Goal: Task Accomplishment & Management: Manage account settings

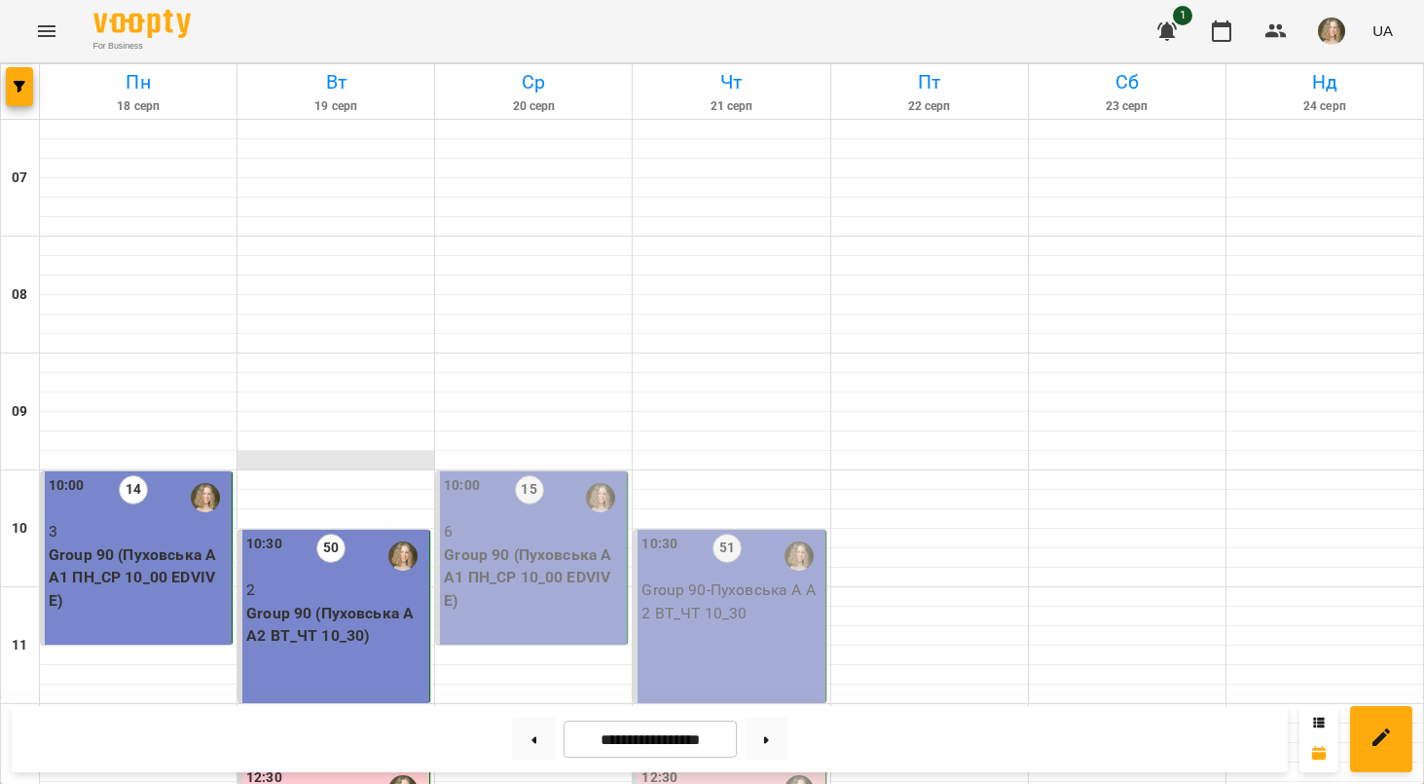
scroll to position [193, 0]
click at [531, 520] on p "6" at bounding box center [533, 531] width 179 height 23
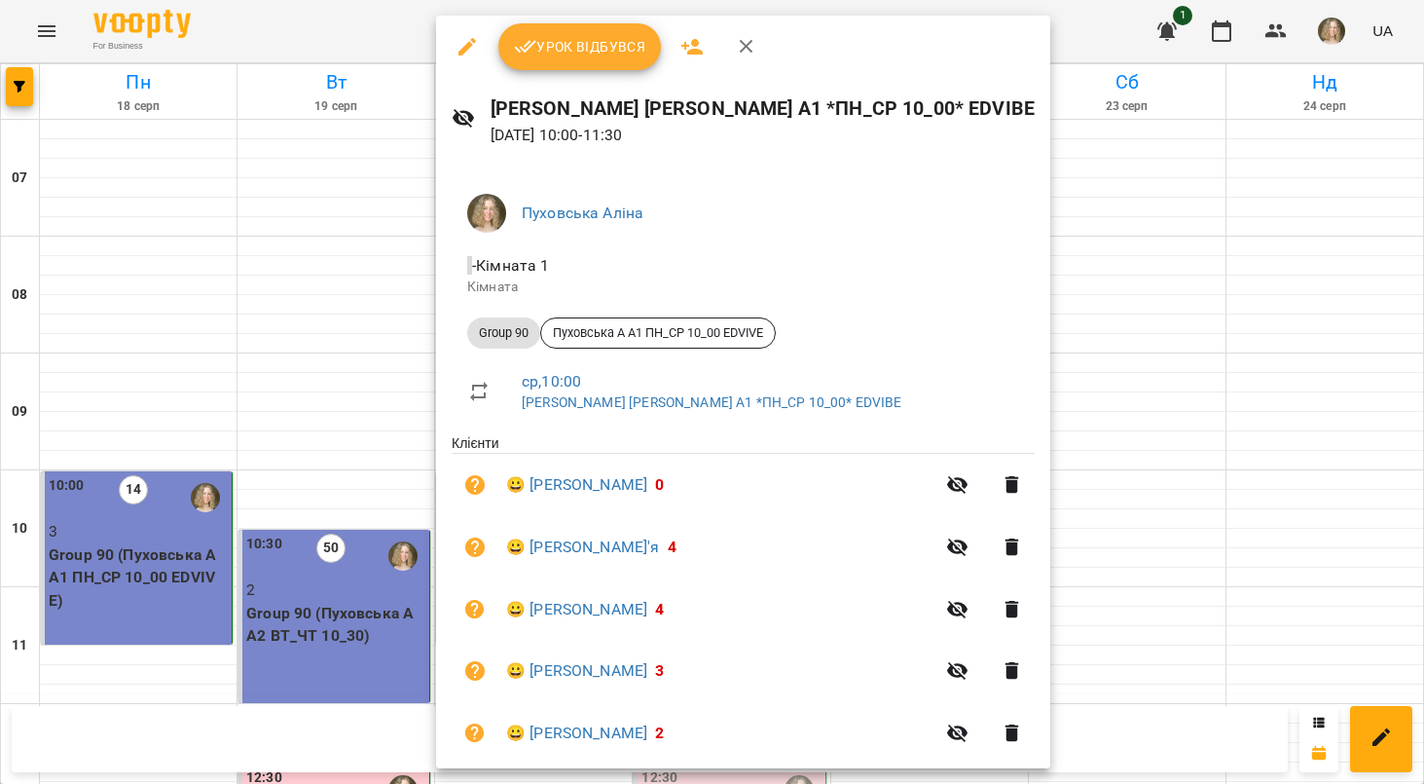
click at [592, 61] on button "Урок відбувся" at bounding box center [580, 46] width 164 height 47
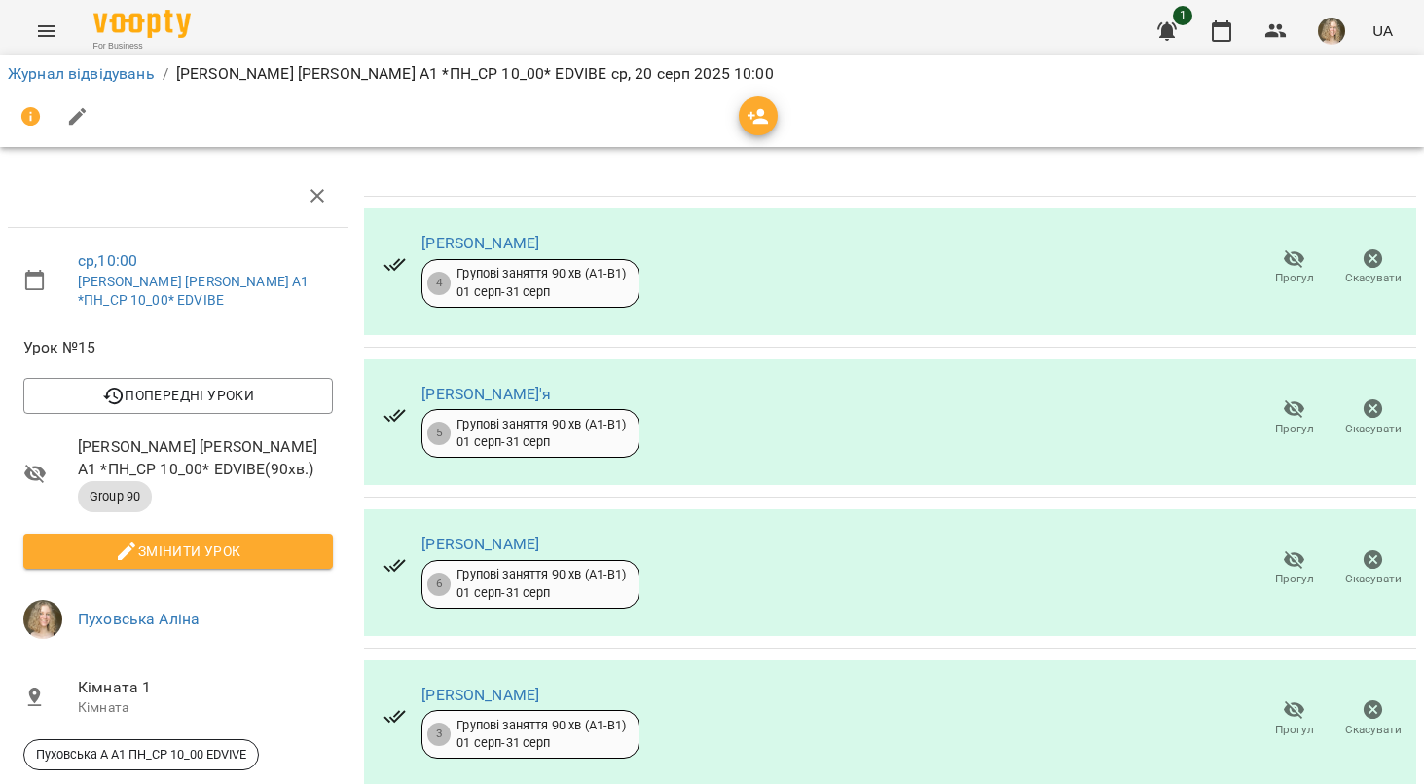
scroll to position [336, 0]
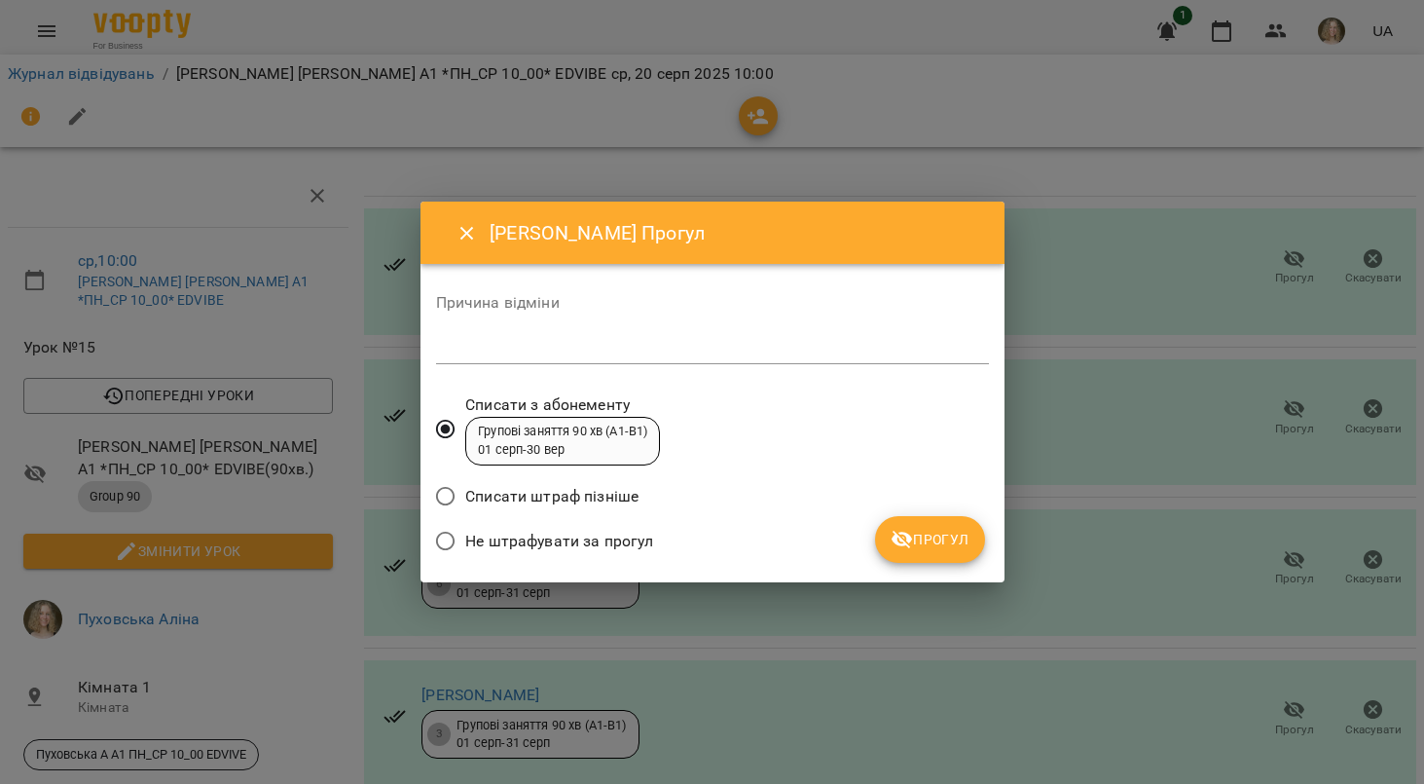
click at [628, 539] on span "Не штрафувати за прогул" at bounding box center [559, 541] width 188 height 23
click at [963, 542] on span "Прогул" at bounding box center [930, 539] width 79 height 23
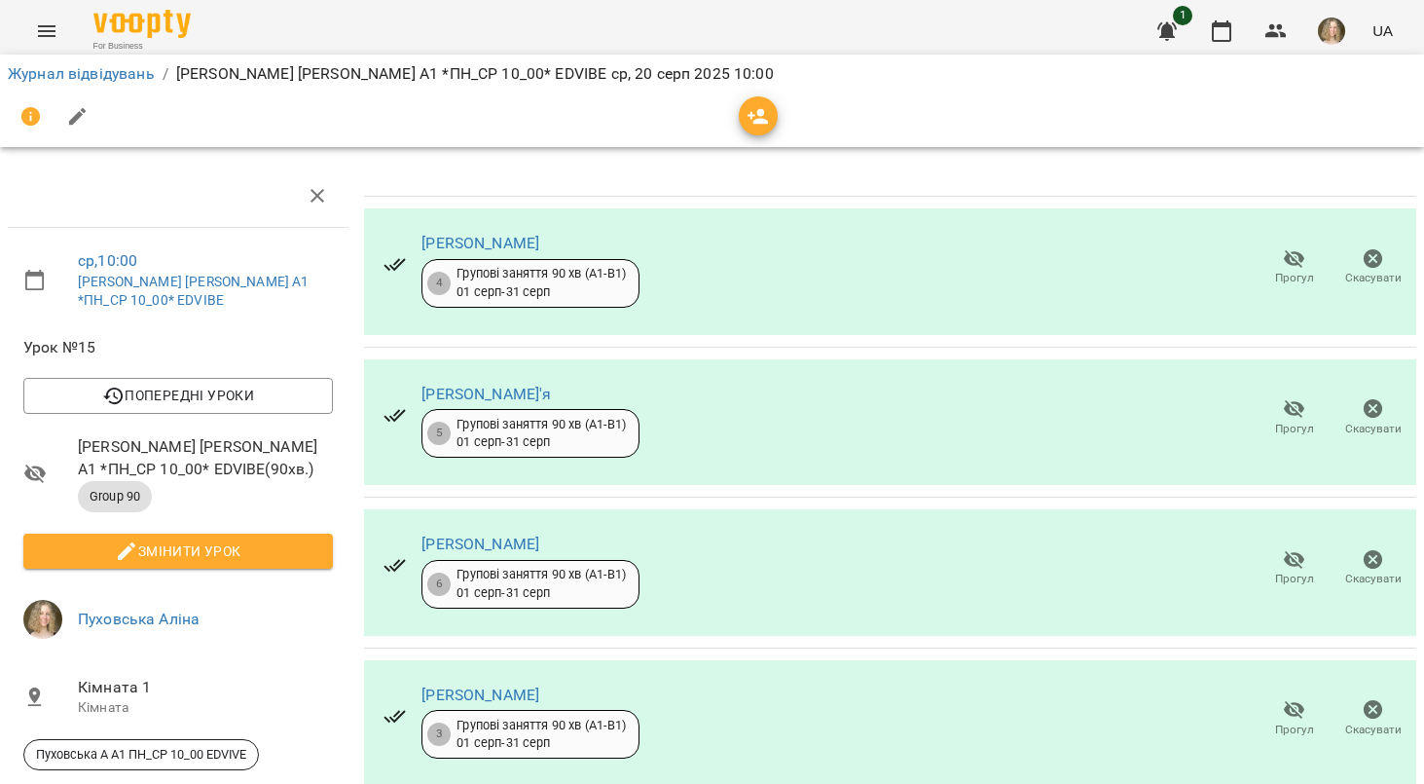
scroll to position [287, 0]
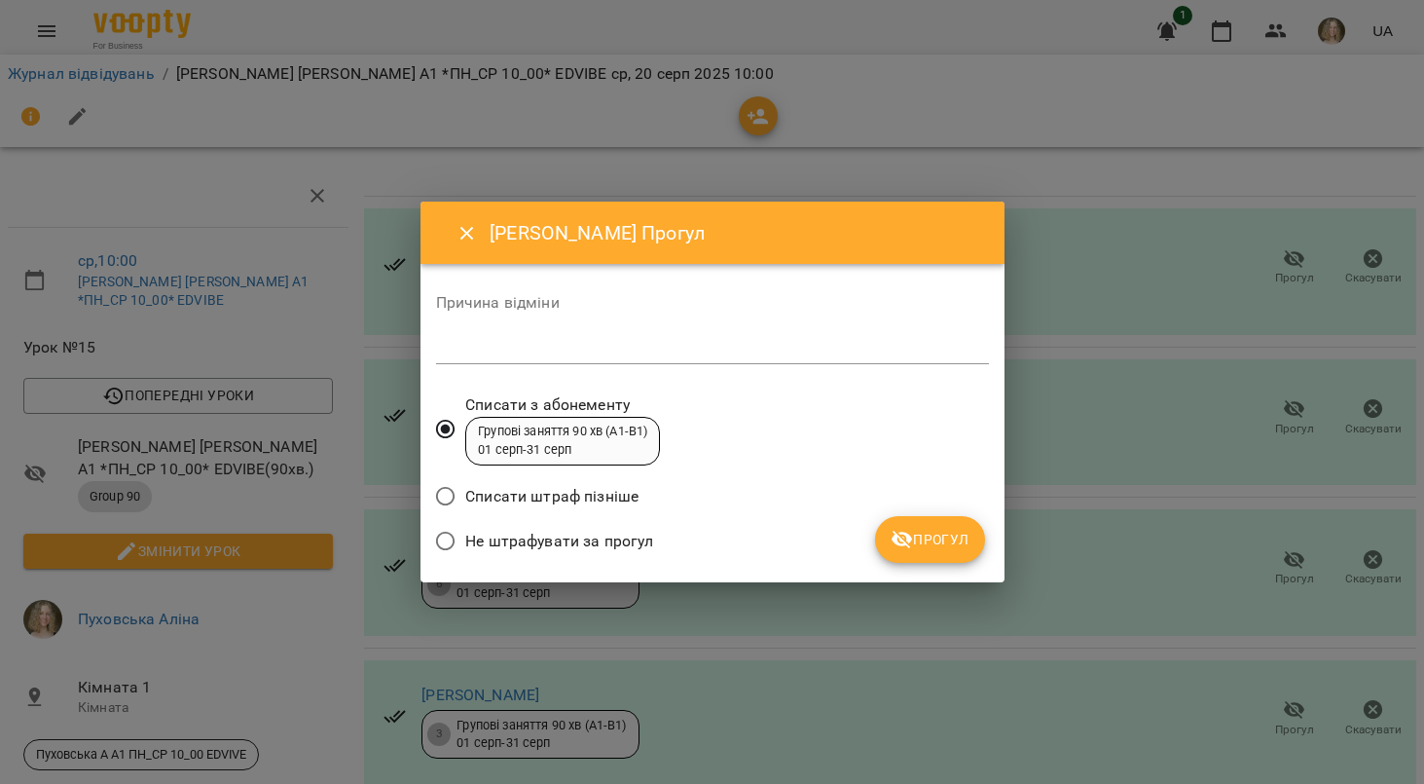
click at [636, 532] on span "Не штрафувати за прогул" at bounding box center [559, 541] width 188 height 23
click at [898, 532] on icon "submit" at bounding box center [902, 539] width 23 height 23
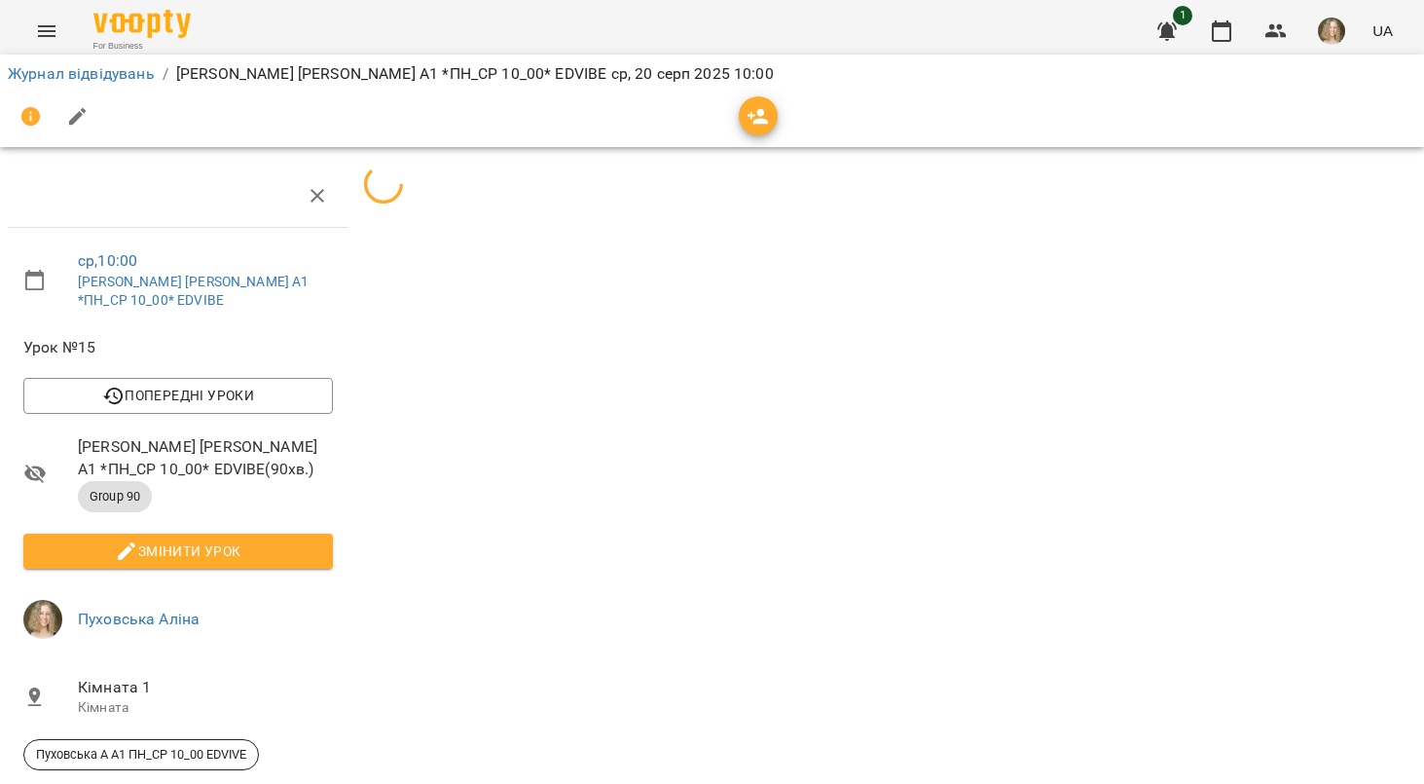
scroll to position [94, 0]
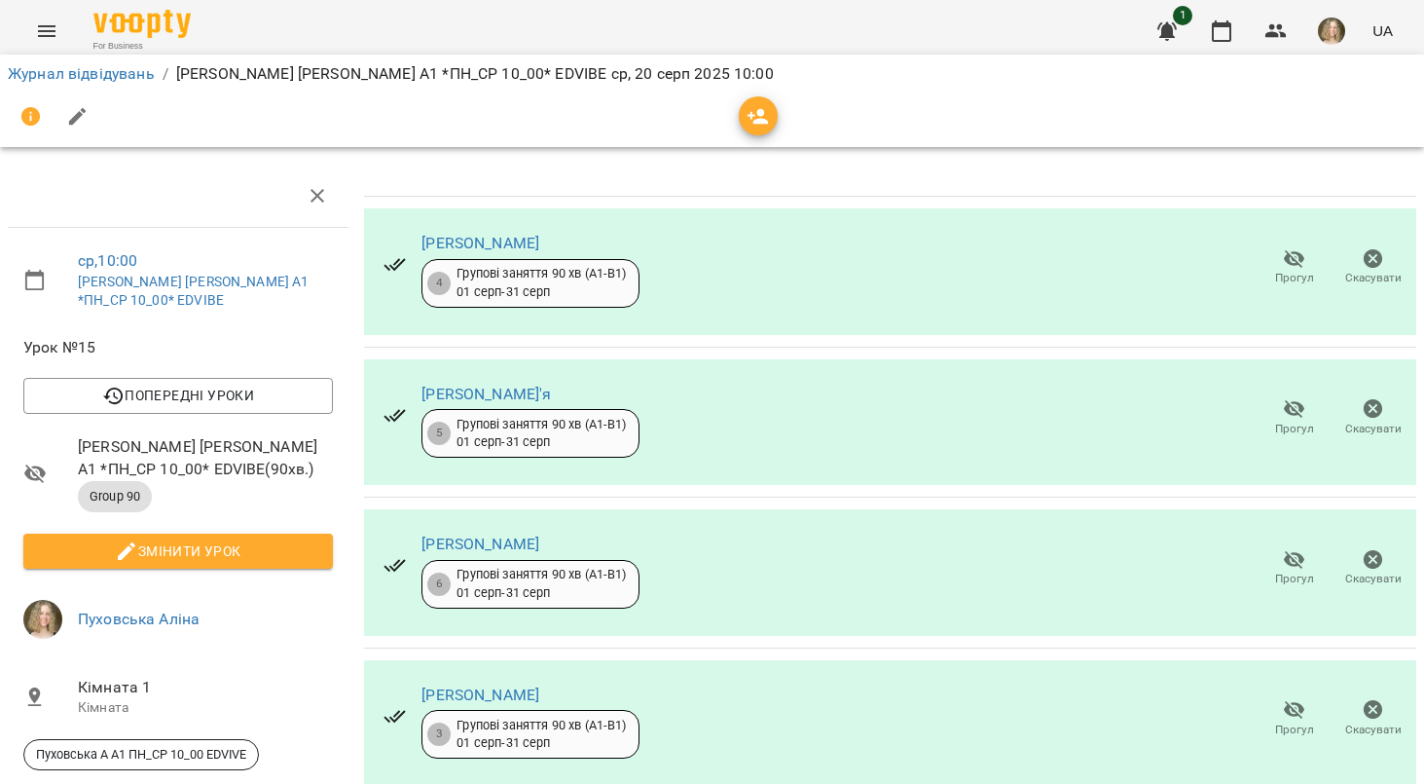
click at [248, 539] on span "Змінити урок" at bounding box center [178, 550] width 278 height 23
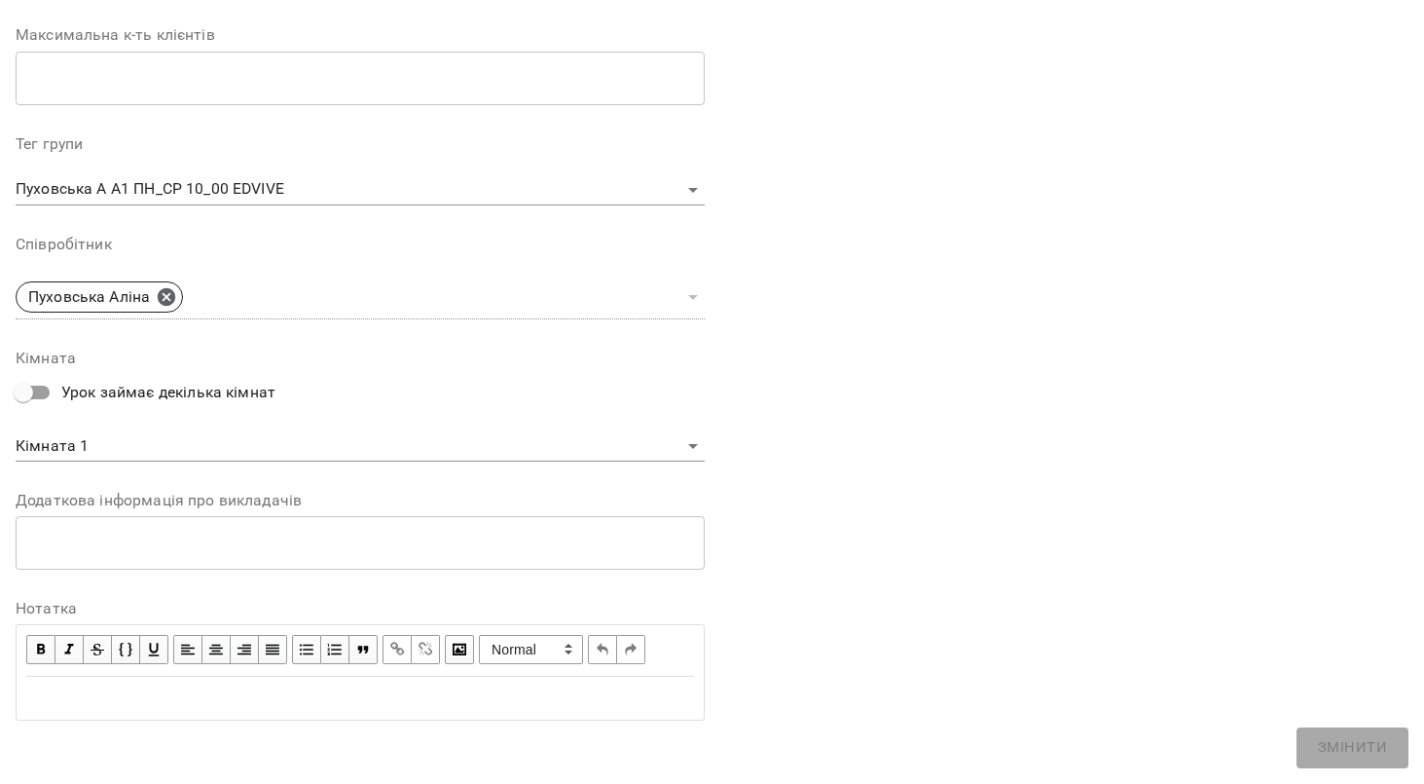
scroll to position [503, 0]
click at [42, 640] on span "button" at bounding box center [40, 650] width 21 height 21
click at [86, 691] on div "Edit text" at bounding box center [360, 698] width 668 height 23
click at [50, 643] on span "button" at bounding box center [40, 650] width 21 height 21
click at [39, 647] on span "button" at bounding box center [40, 650] width 21 height 21
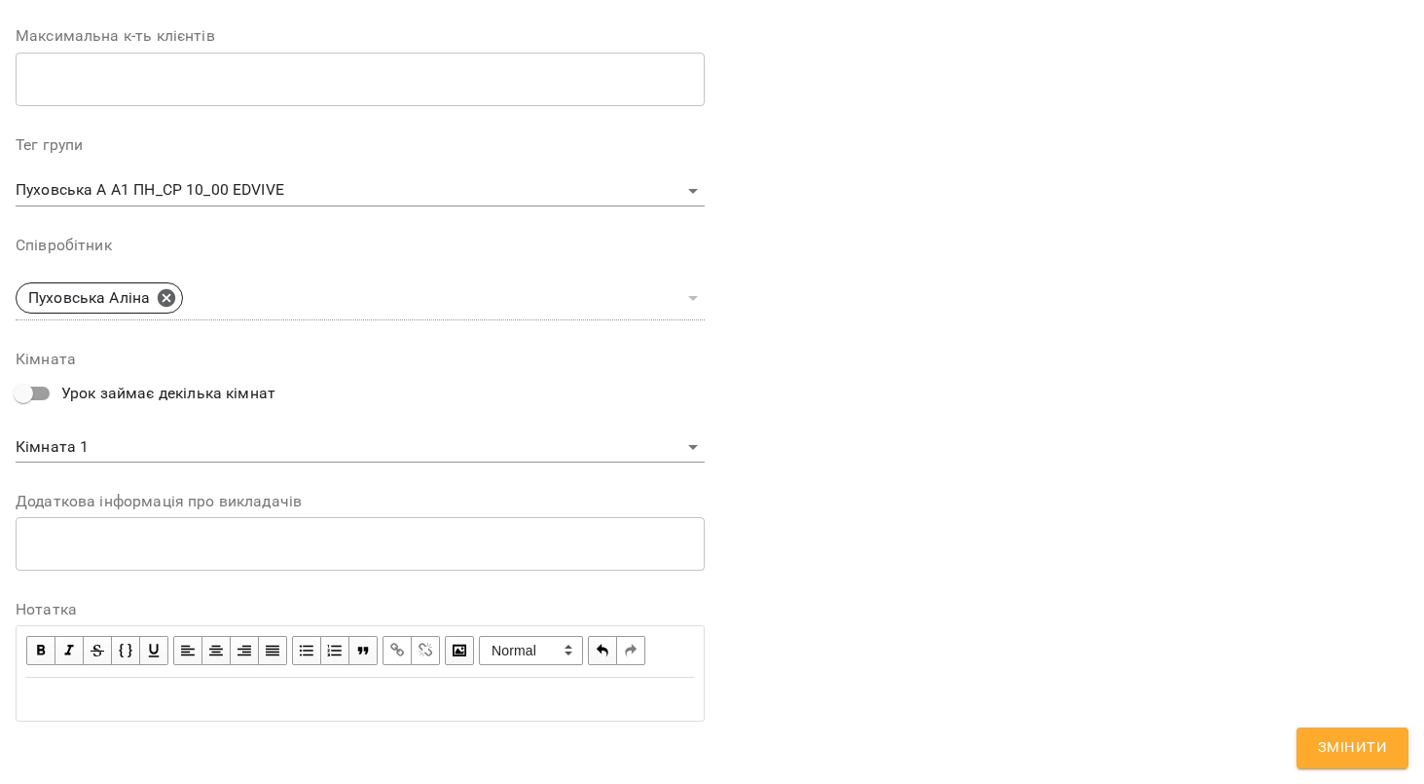
click at [41, 640] on span "button" at bounding box center [40, 650] width 21 height 21
click at [43, 640] on span "button" at bounding box center [40, 649] width 21 height 21
click at [1313, 748] on button "Змінити" at bounding box center [1353, 747] width 112 height 41
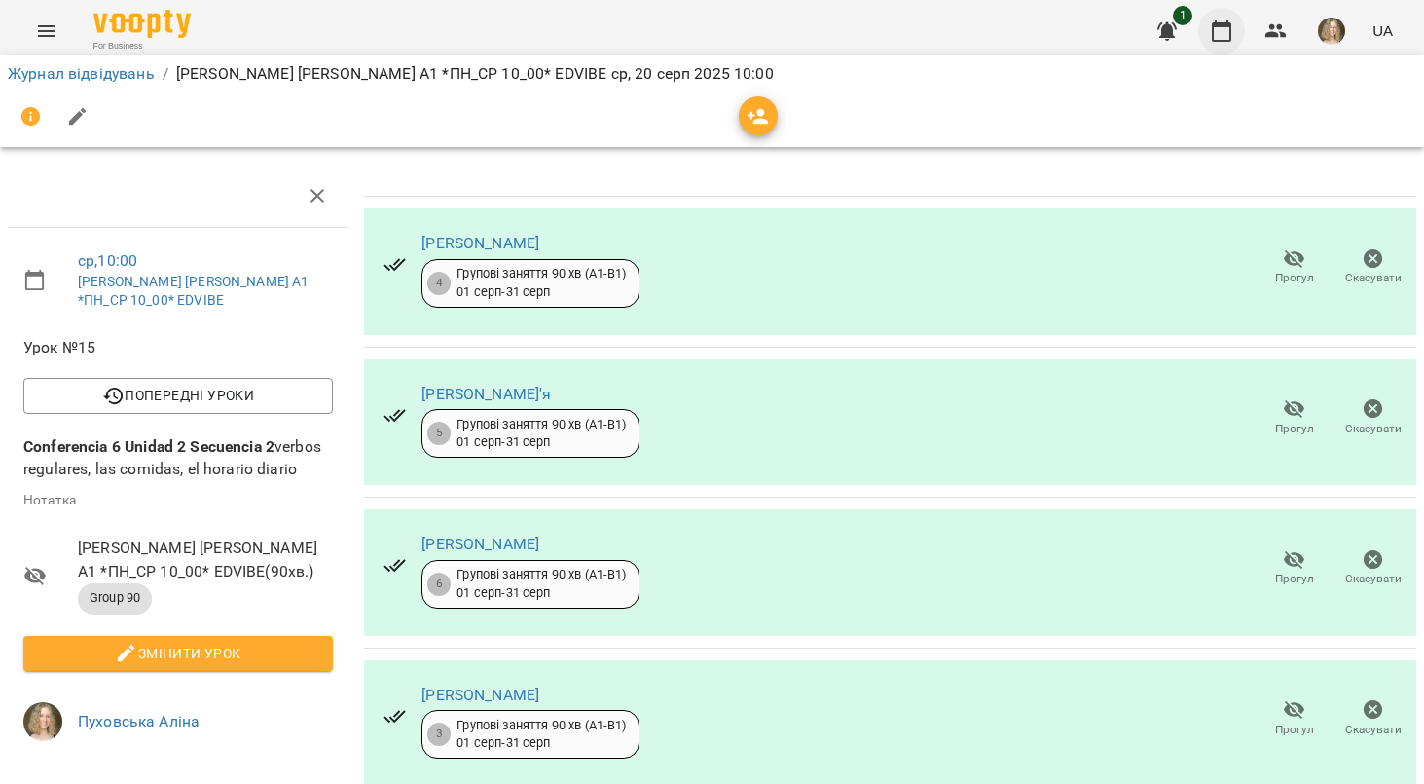
click at [1221, 42] on icon "button" at bounding box center [1221, 30] width 23 height 23
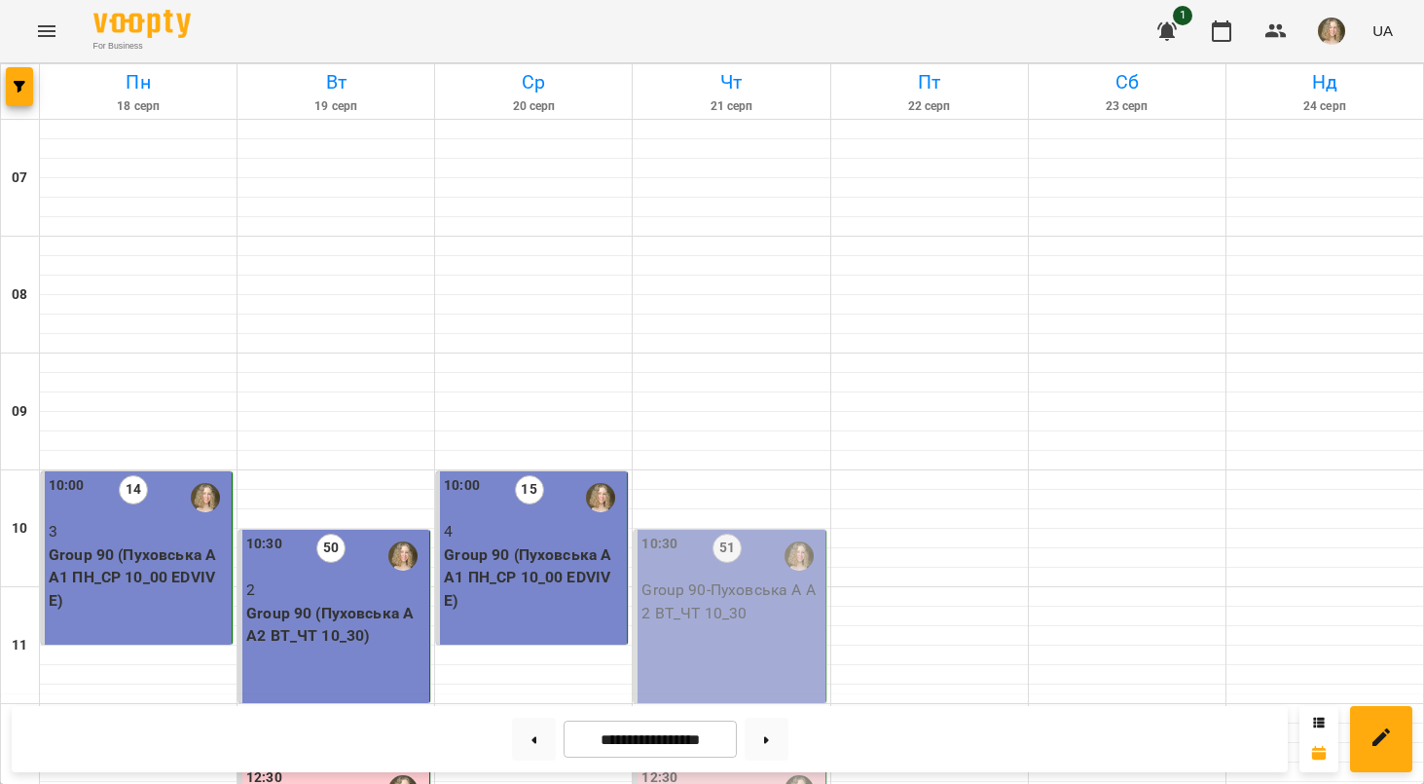
scroll to position [1184, 0]
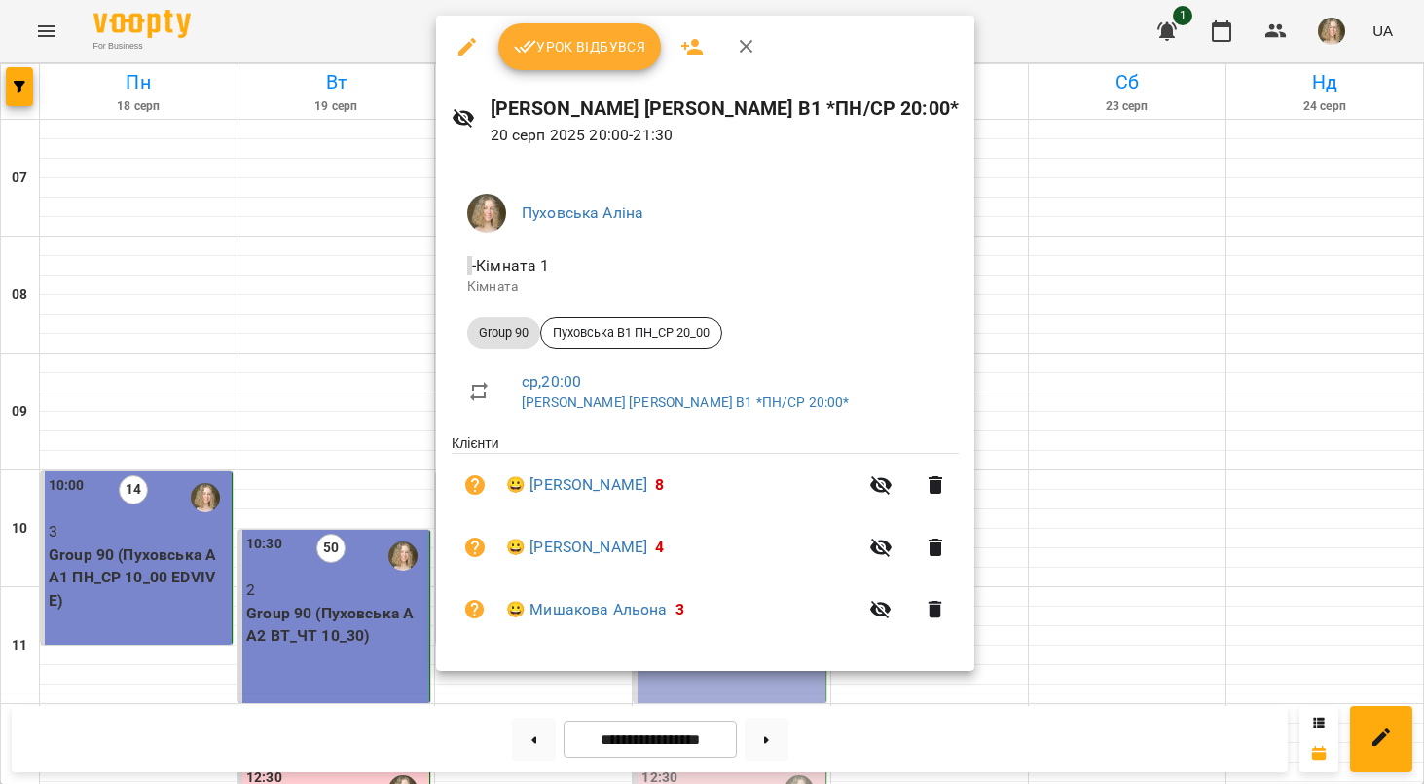
click at [917, 401] on div at bounding box center [712, 392] width 1424 height 784
